Goal: Check status

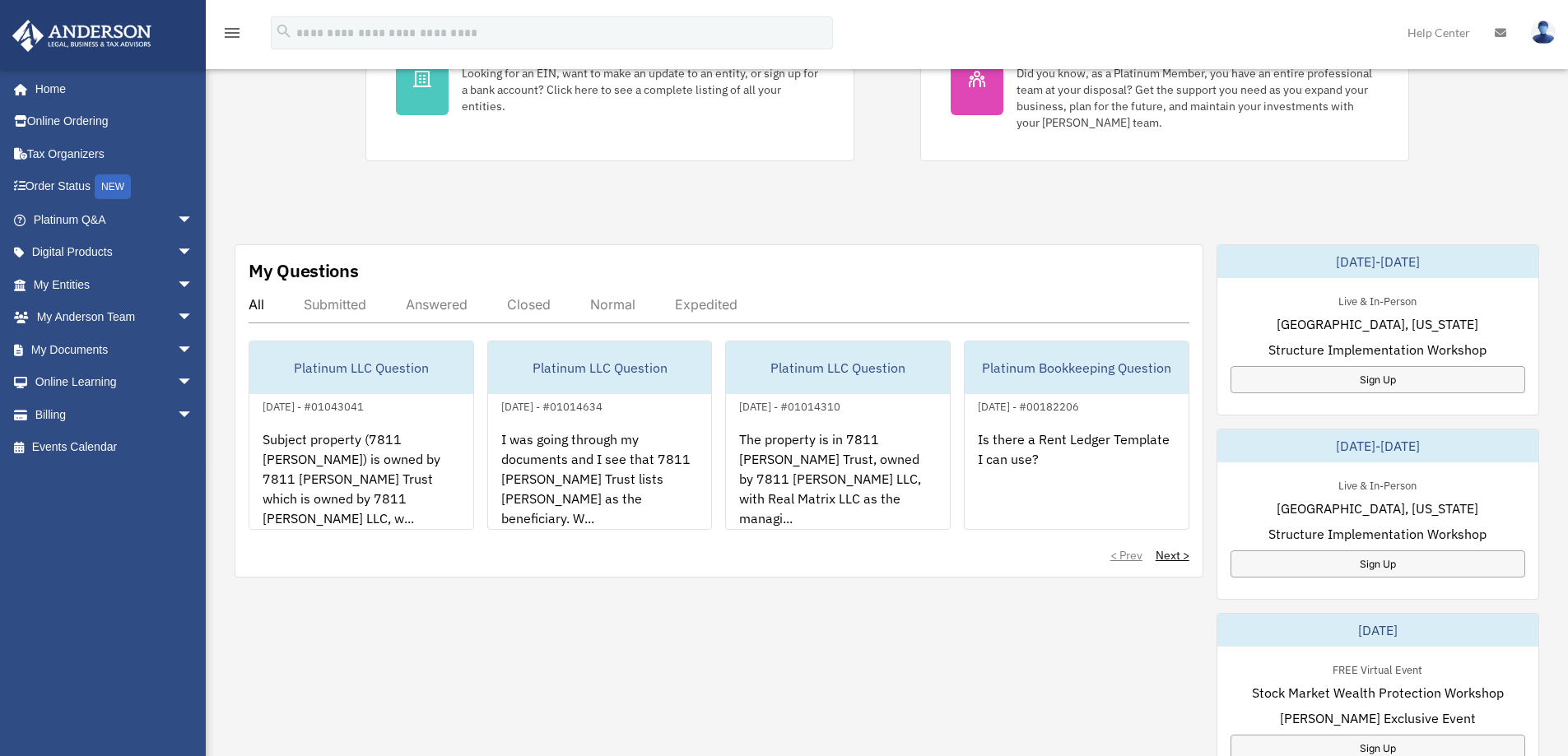
scroll to position [412, 0]
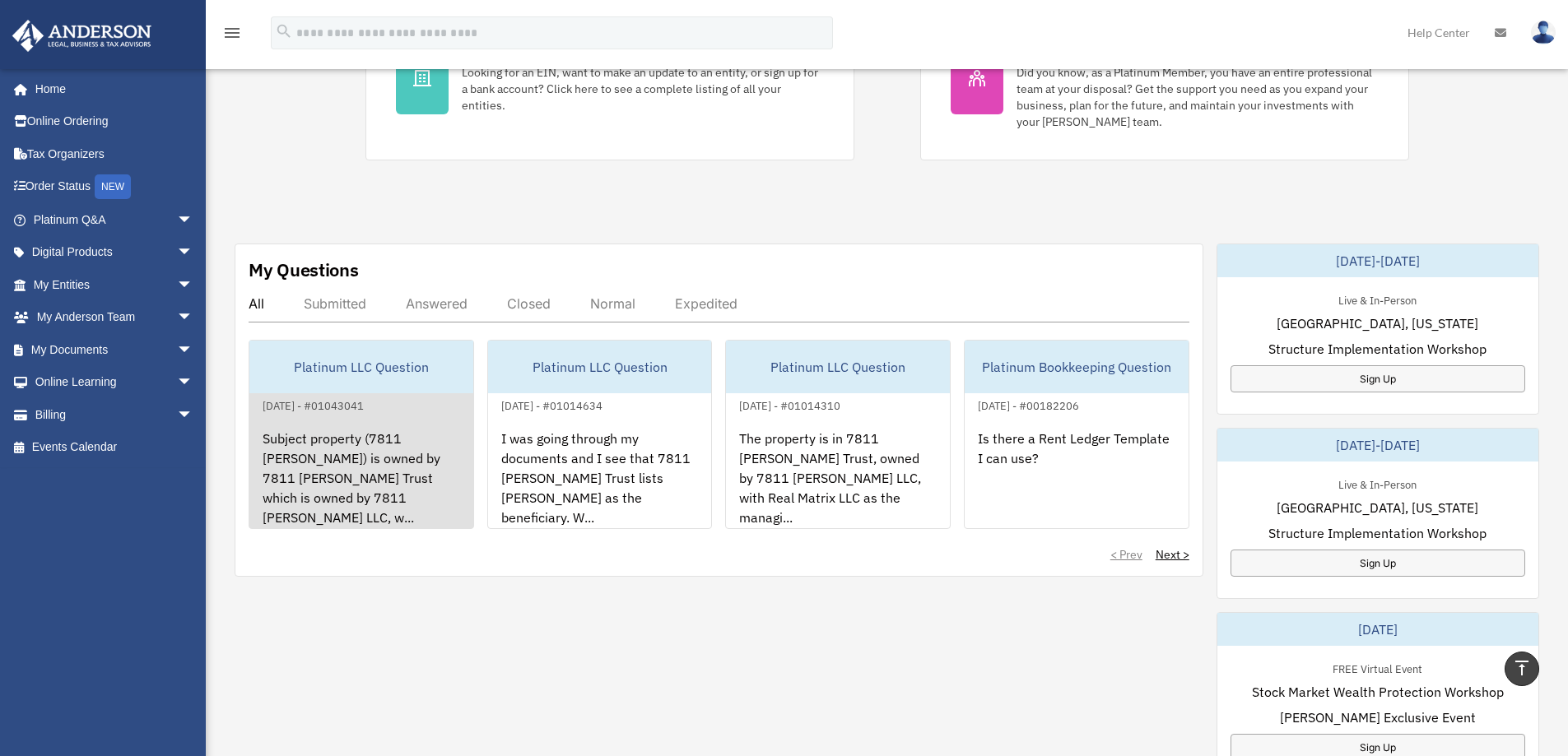
click at [356, 412] on div "[DATE] - #01043041" at bounding box center [313, 404] width 127 height 17
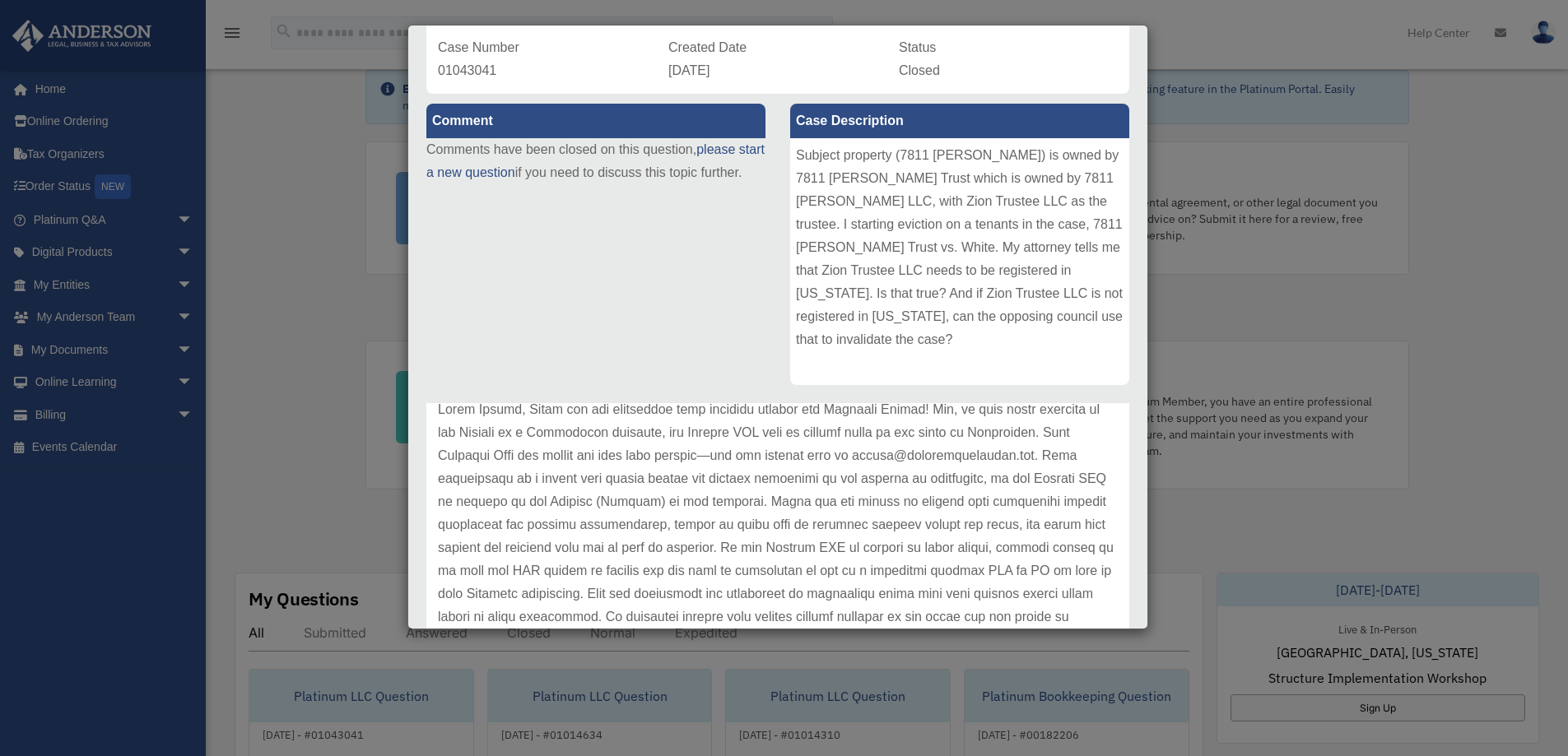
scroll to position [0, 0]
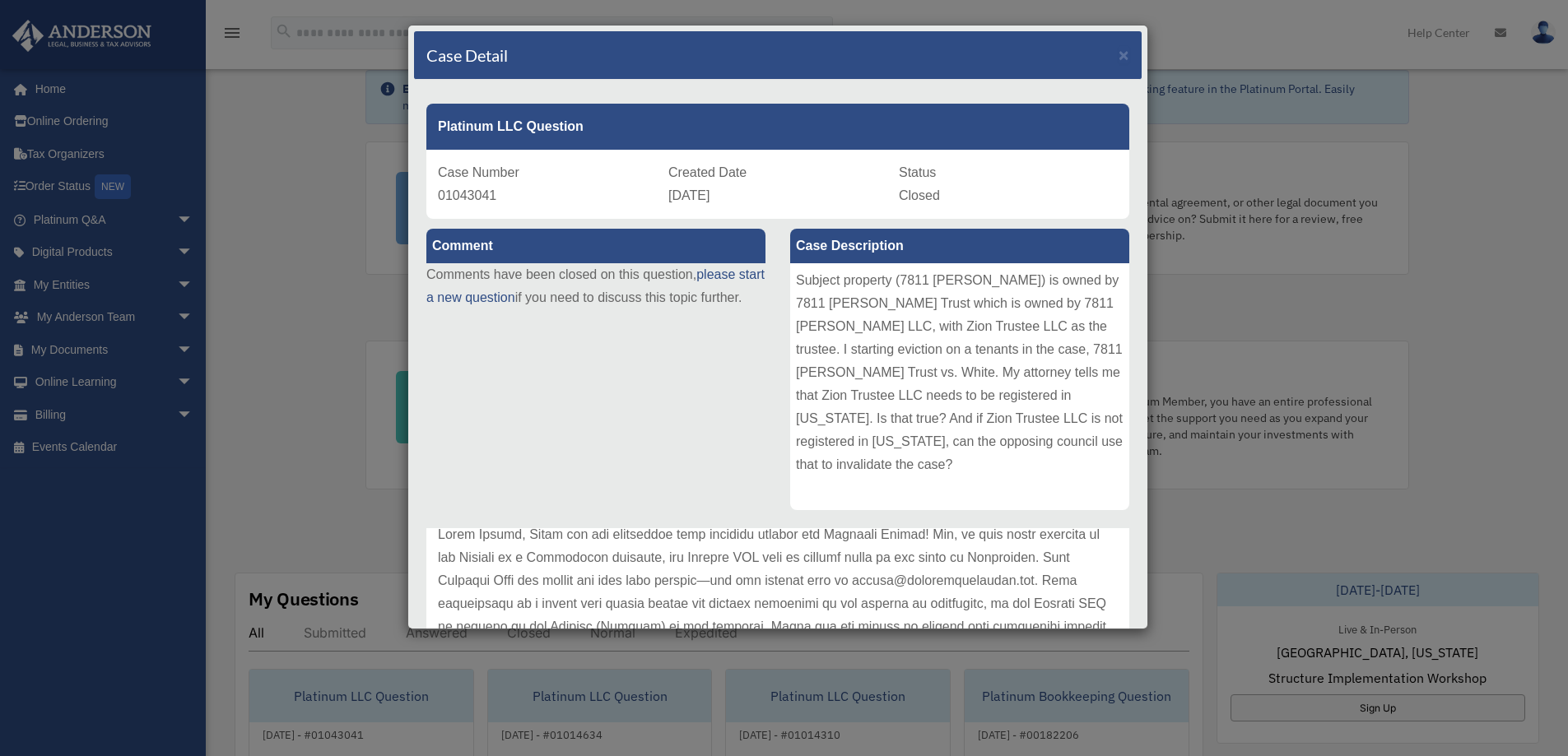
click at [494, 52] on h4 "Case Detail" at bounding box center [467, 55] width 81 height 23
click at [1118, 51] on span "×" at bounding box center [1123, 55] width 11 height 19
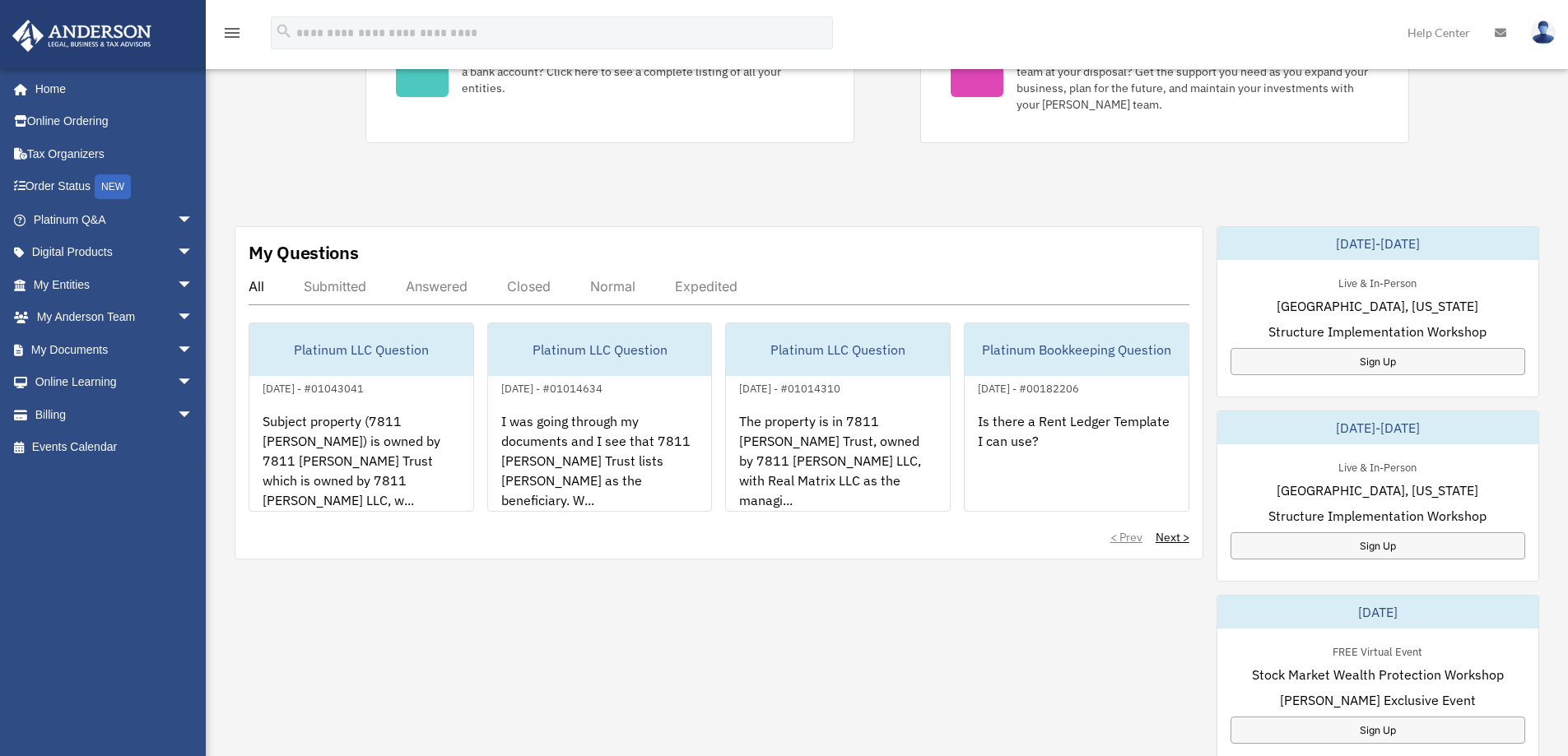
scroll to position [513, 0]
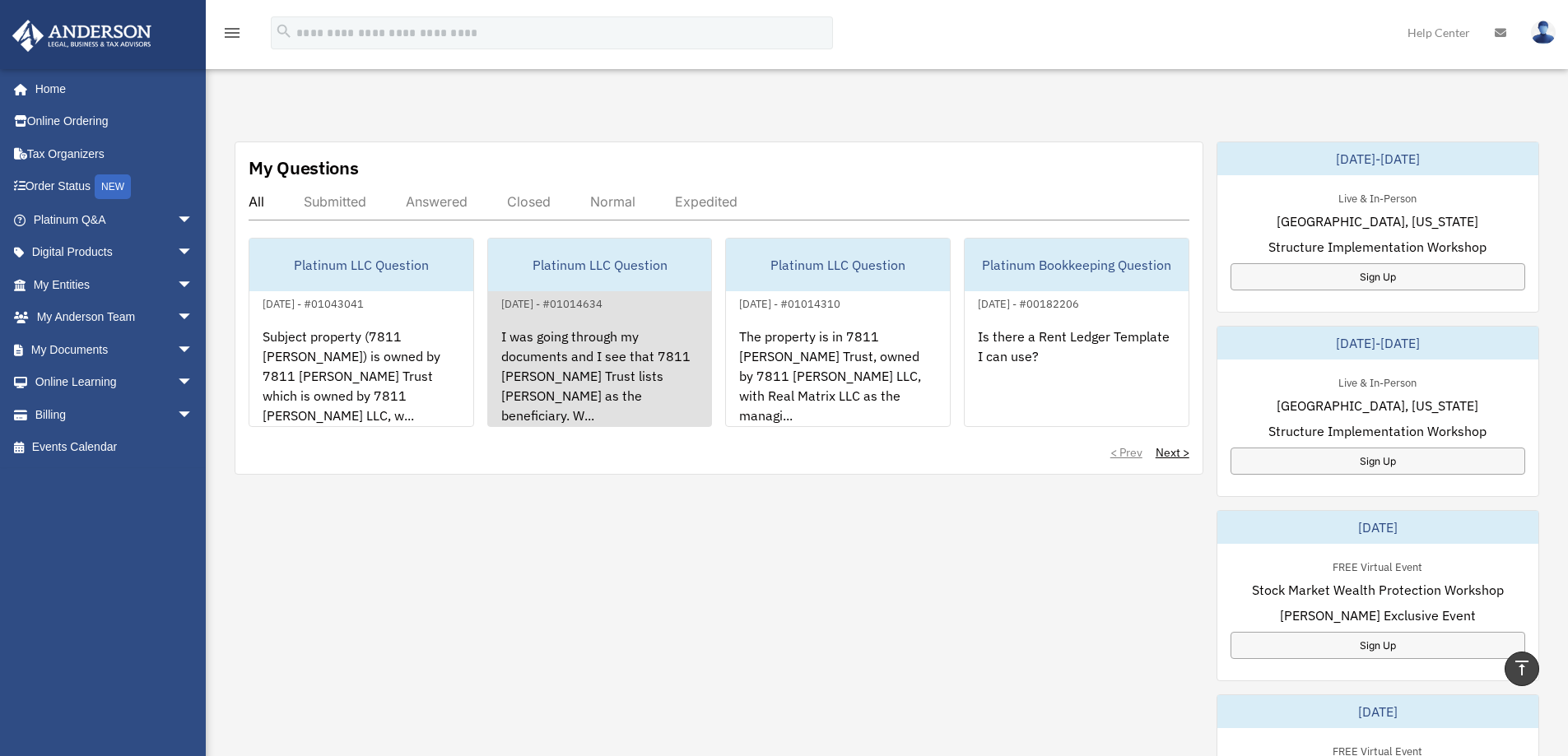
click at [606, 358] on div "I was going through my documents and I see that 7811 [PERSON_NAME] Trust lists …" at bounding box center [600, 377] width 224 height 128
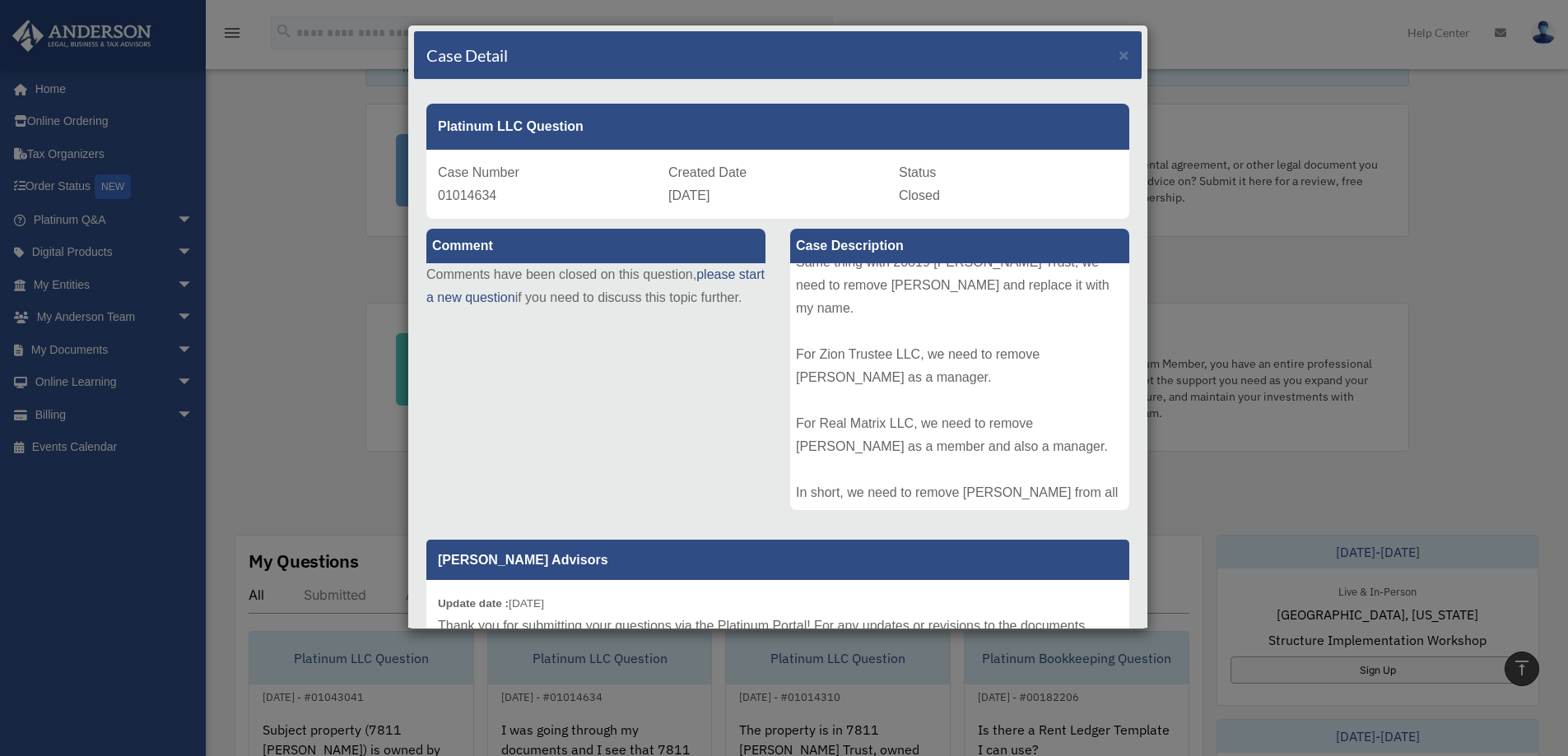
scroll to position [102, 0]
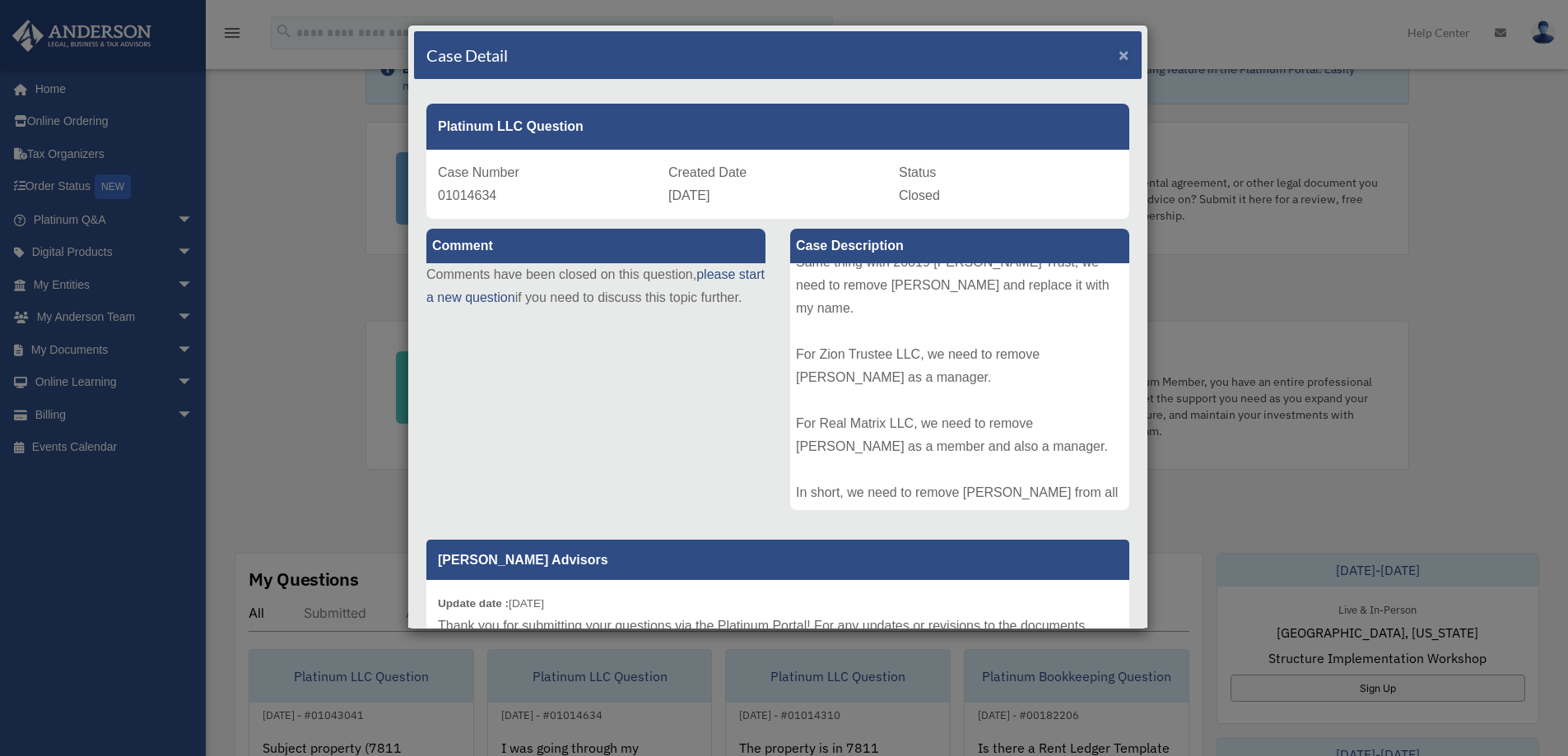
click at [1118, 59] on span "×" at bounding box center [1123, 55] width 11 height 19
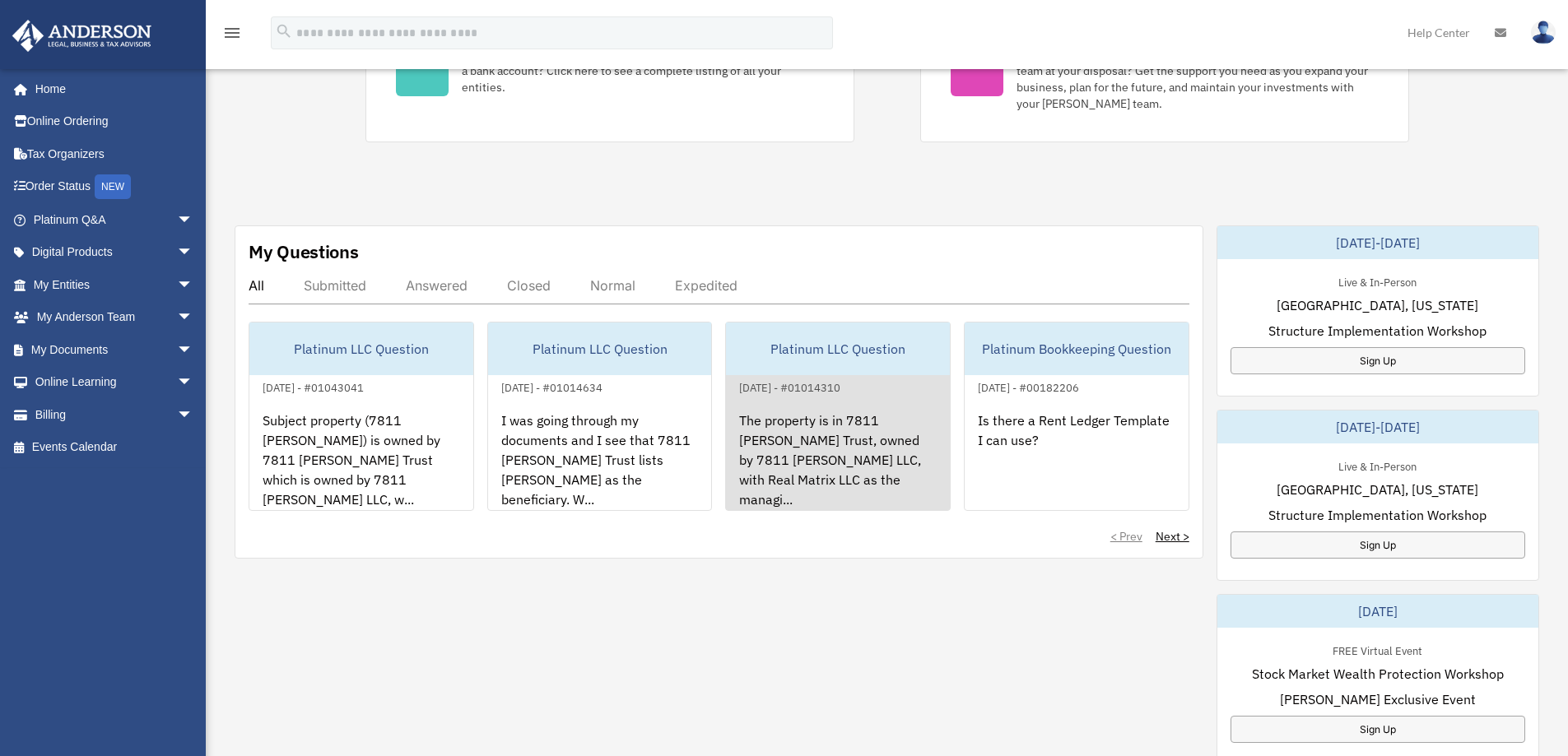
scroll to position [431, 0]
click at [839, 407] on div "The property is in 7811 [PERSON_NAME] Trust, owned by 7811 [PERSON_NAME] LLC, w…" at bounding box center [838, 459] width 224 height 128
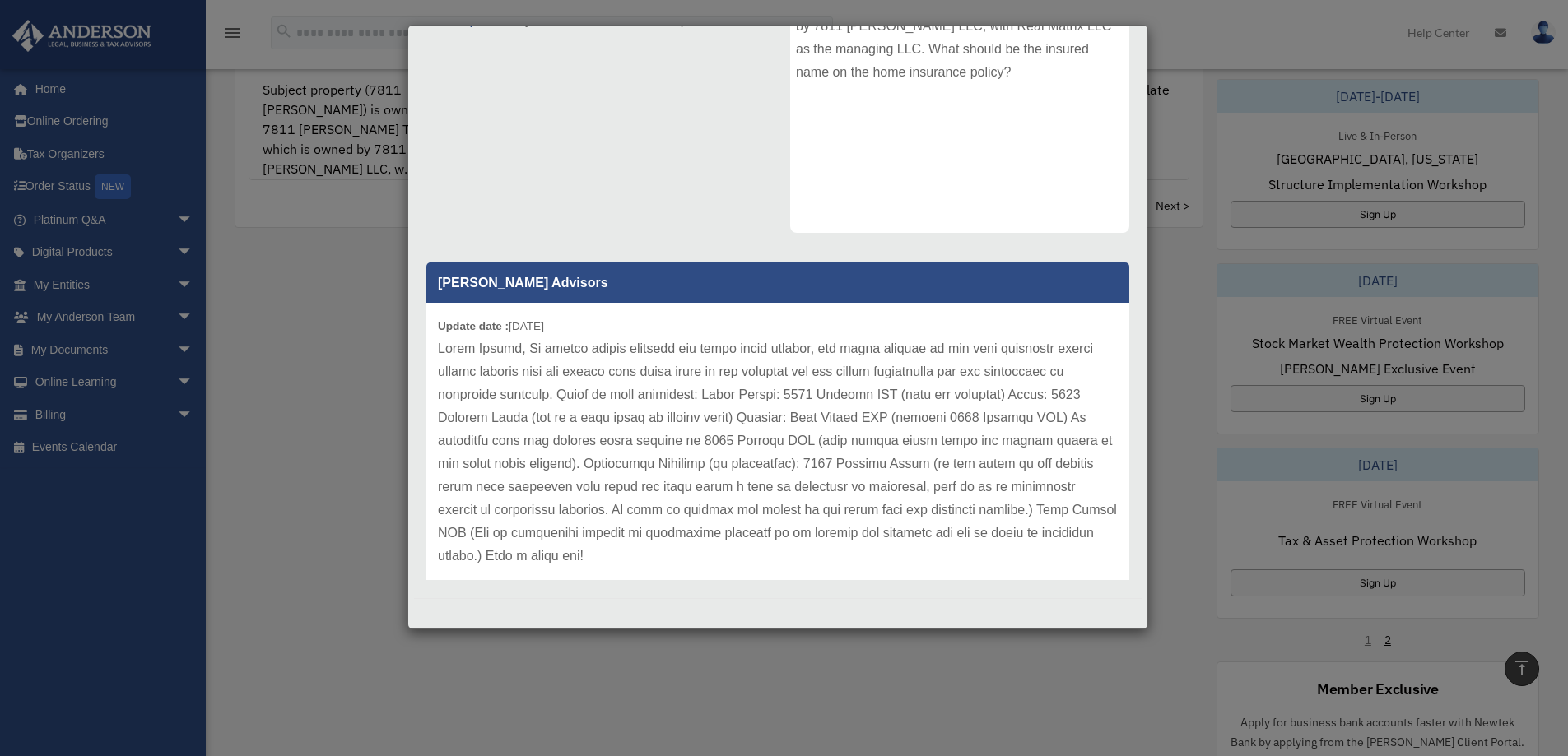
scroll to position [0, 0]
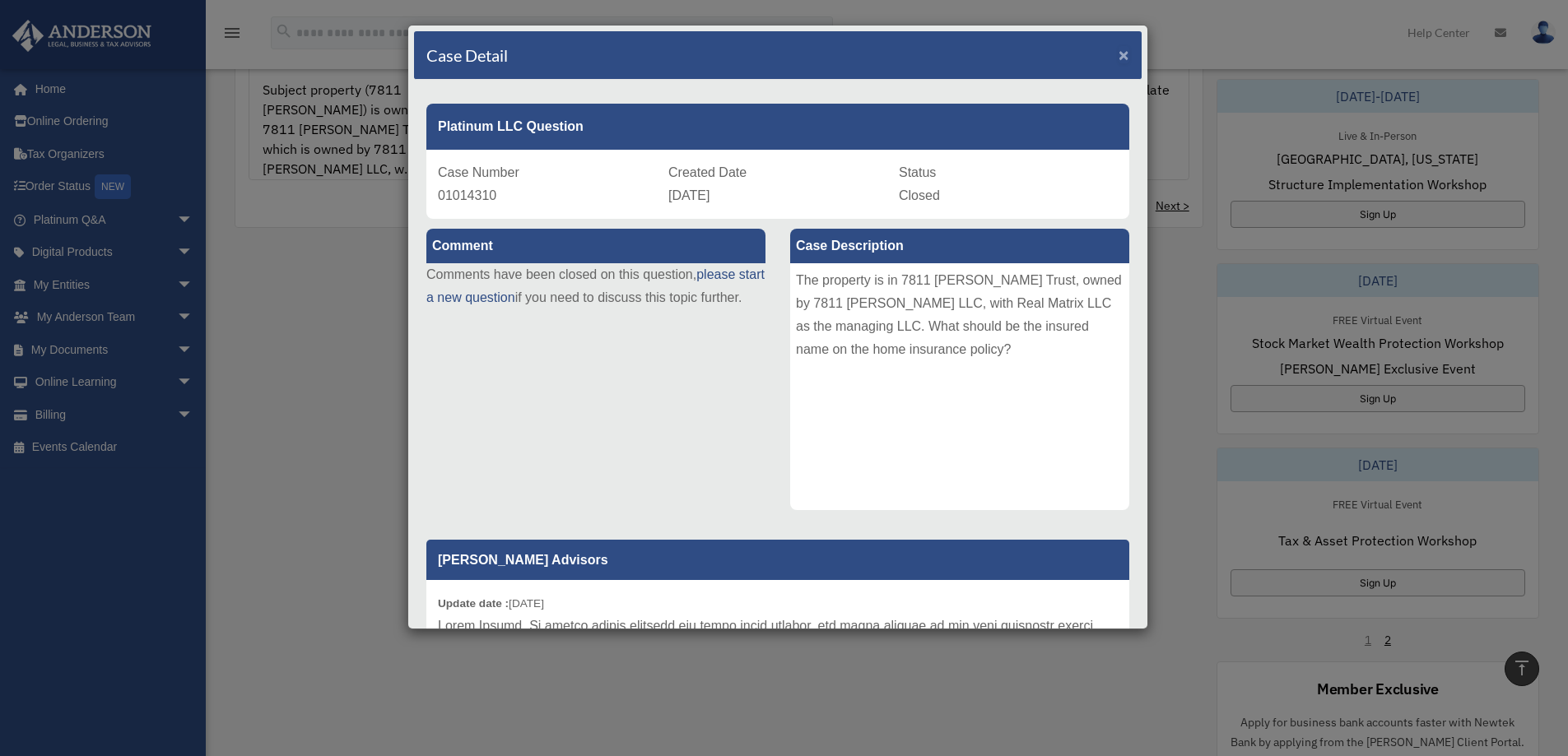
click at [1118, 50] on span "×" at bounding box center [1123, 55] width 11 height 19
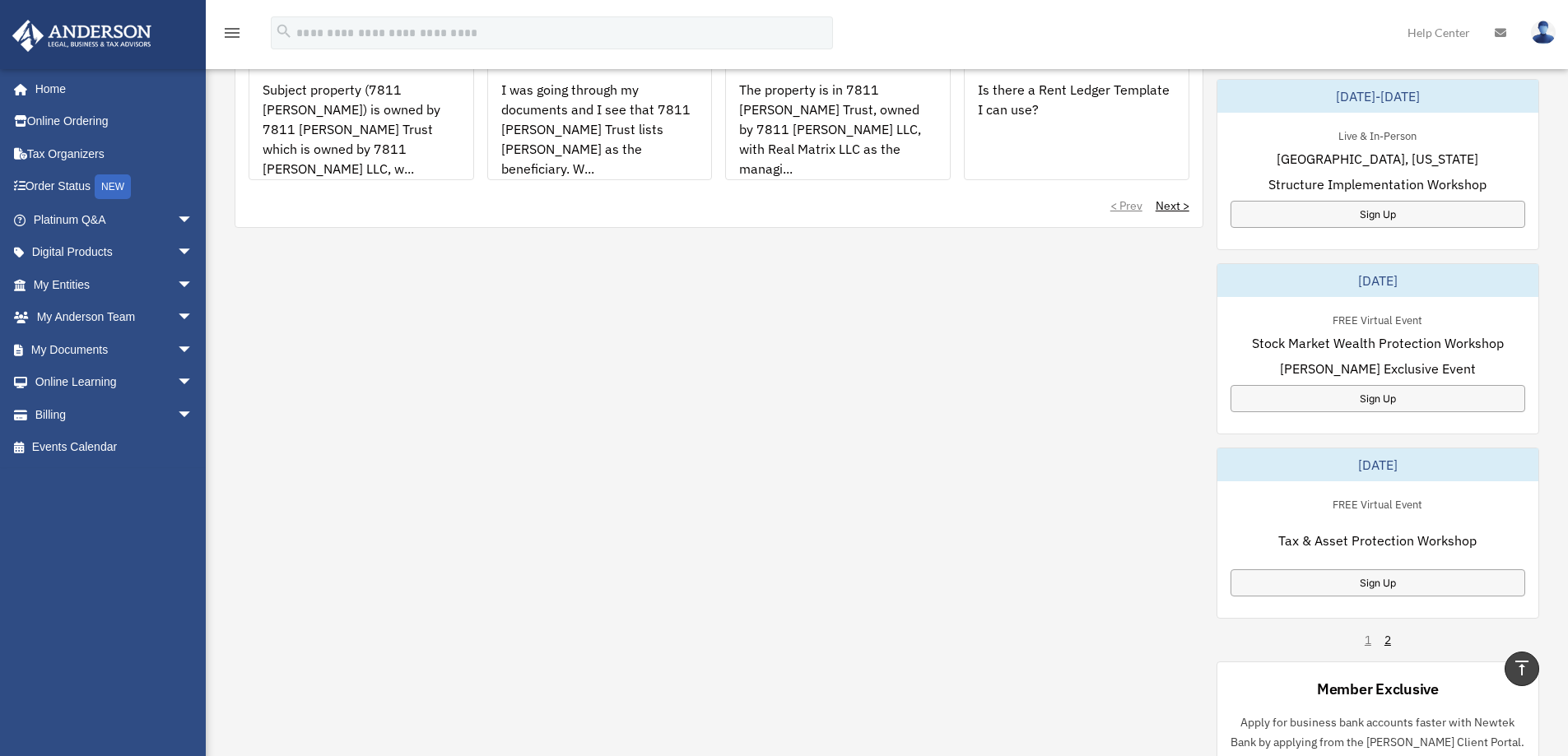
scroll to position [751, 0]
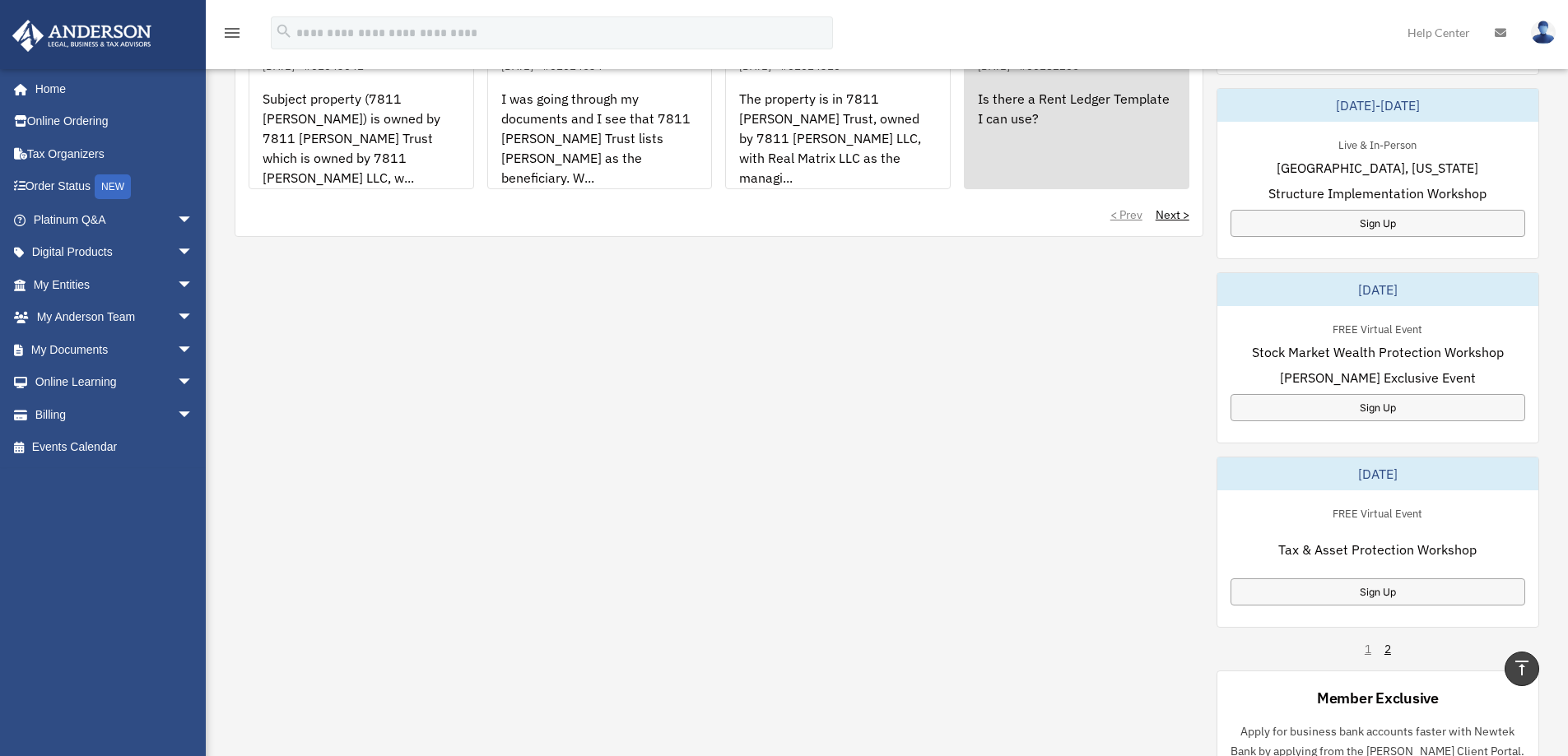
click at [1022, 119] on div "Is there a Rent Ledger Template I can use?" at bounding box center [1077, 139] width 224 height 128
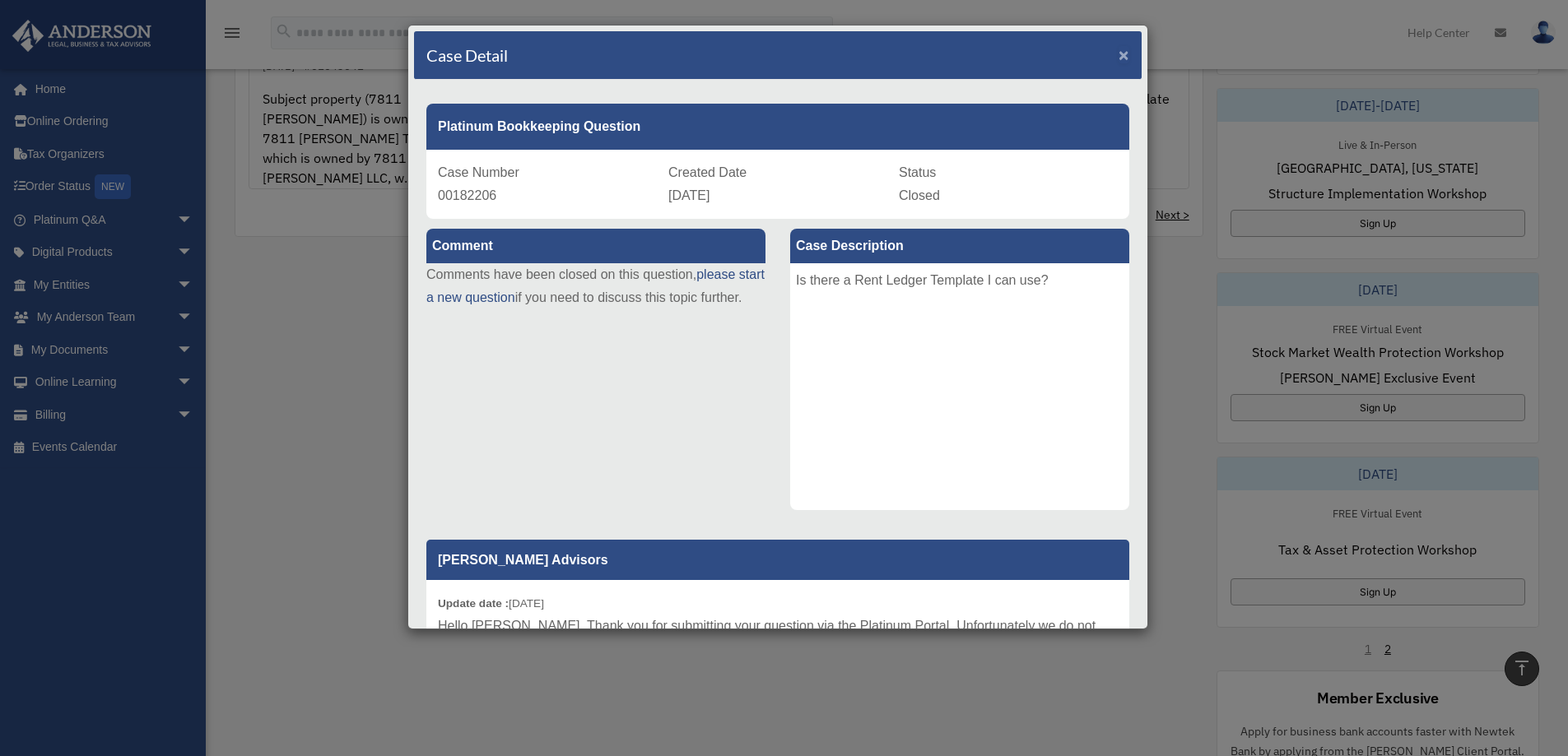
click at [1118, 56] on span "×" at bounding box center [1123, 55] width 11 height 19
